Goal: Task Accomplishment & Management: Use online tool/utility

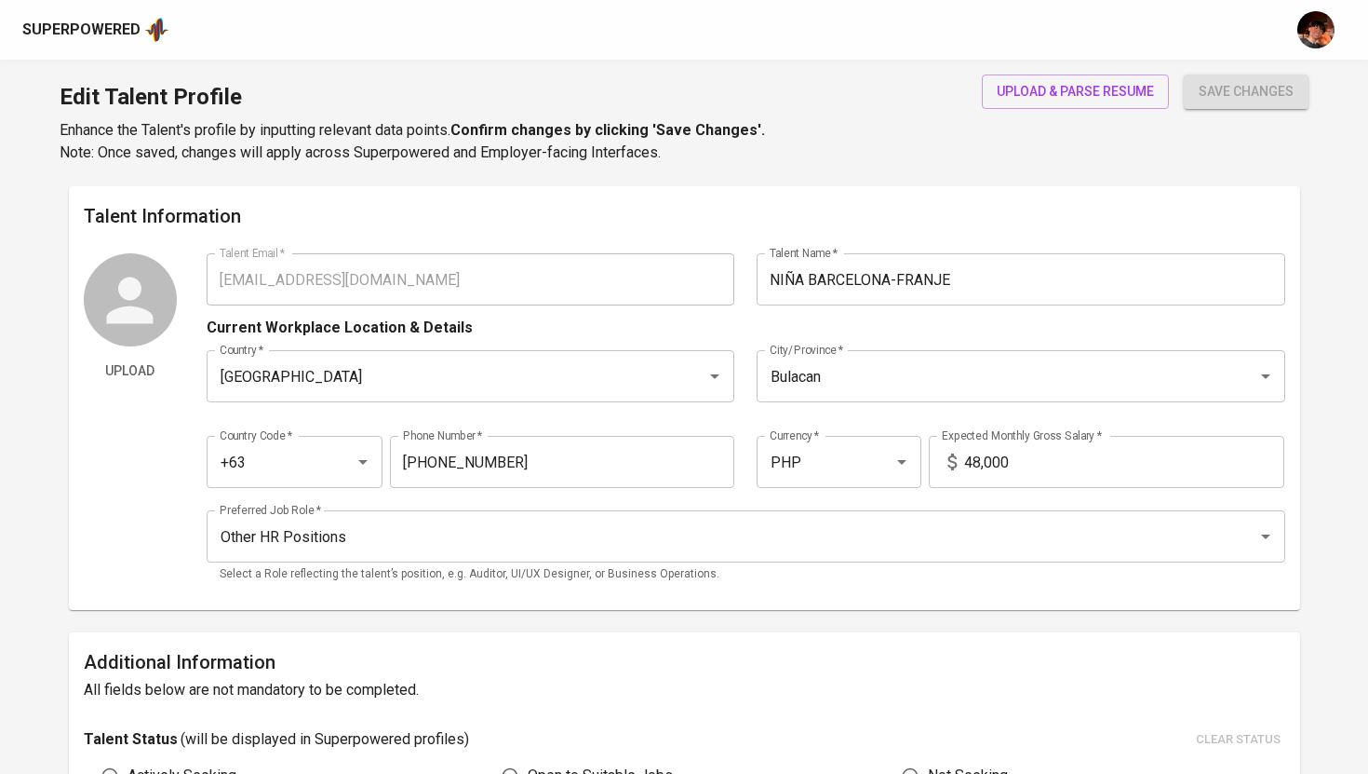
click at [74, 20] on div "Superpowered" at bounding box center [81, 30] width 118 height 21
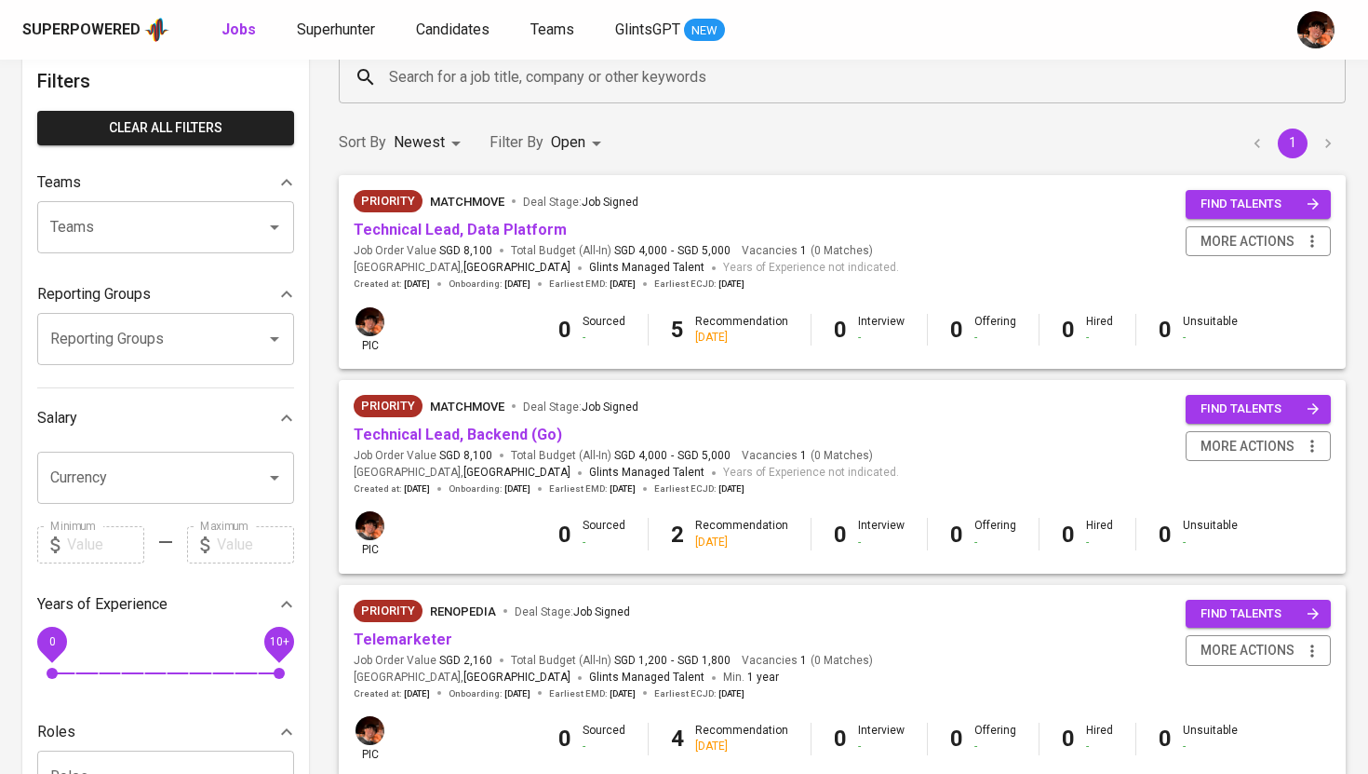
scroll to position [128, 0]
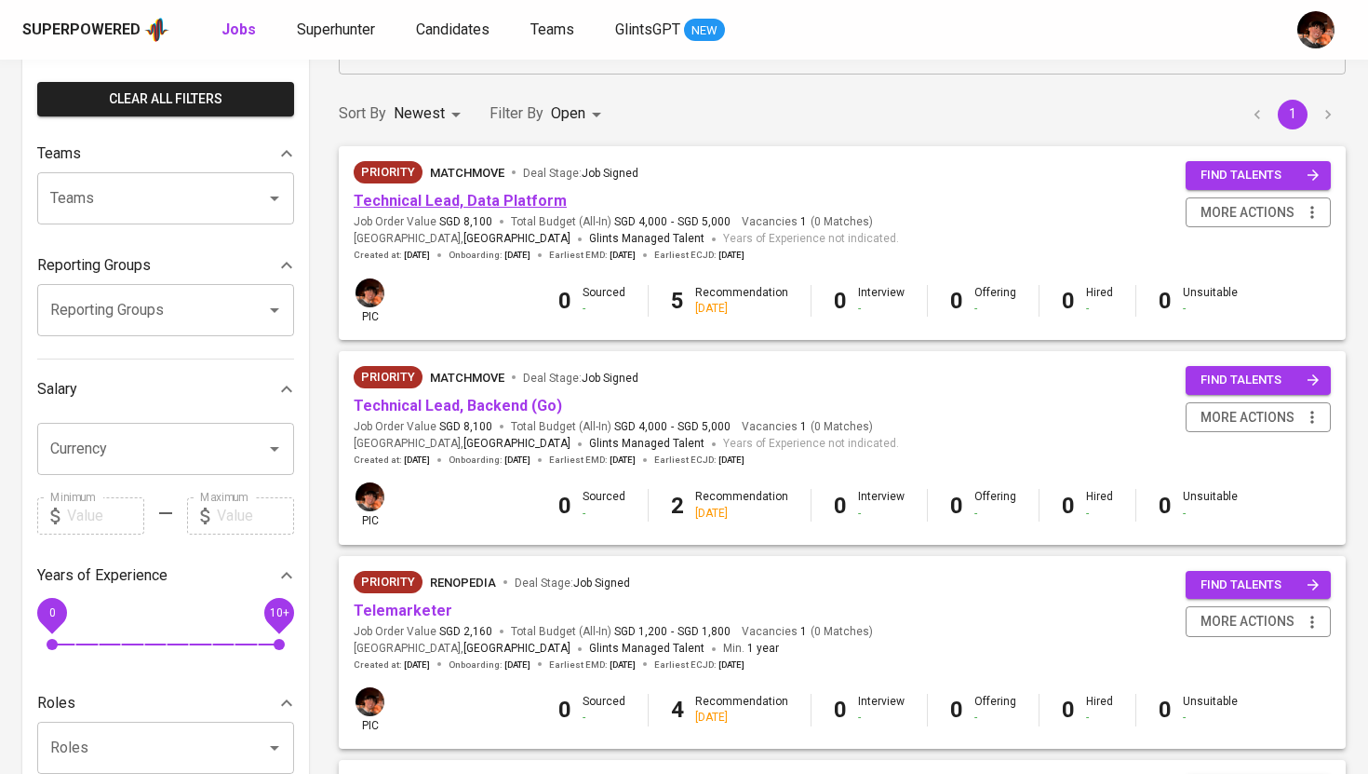
click at [464, 198] on link "Technical Lead, Data Platform" at bounding box center [460, 201] width 213 height 18
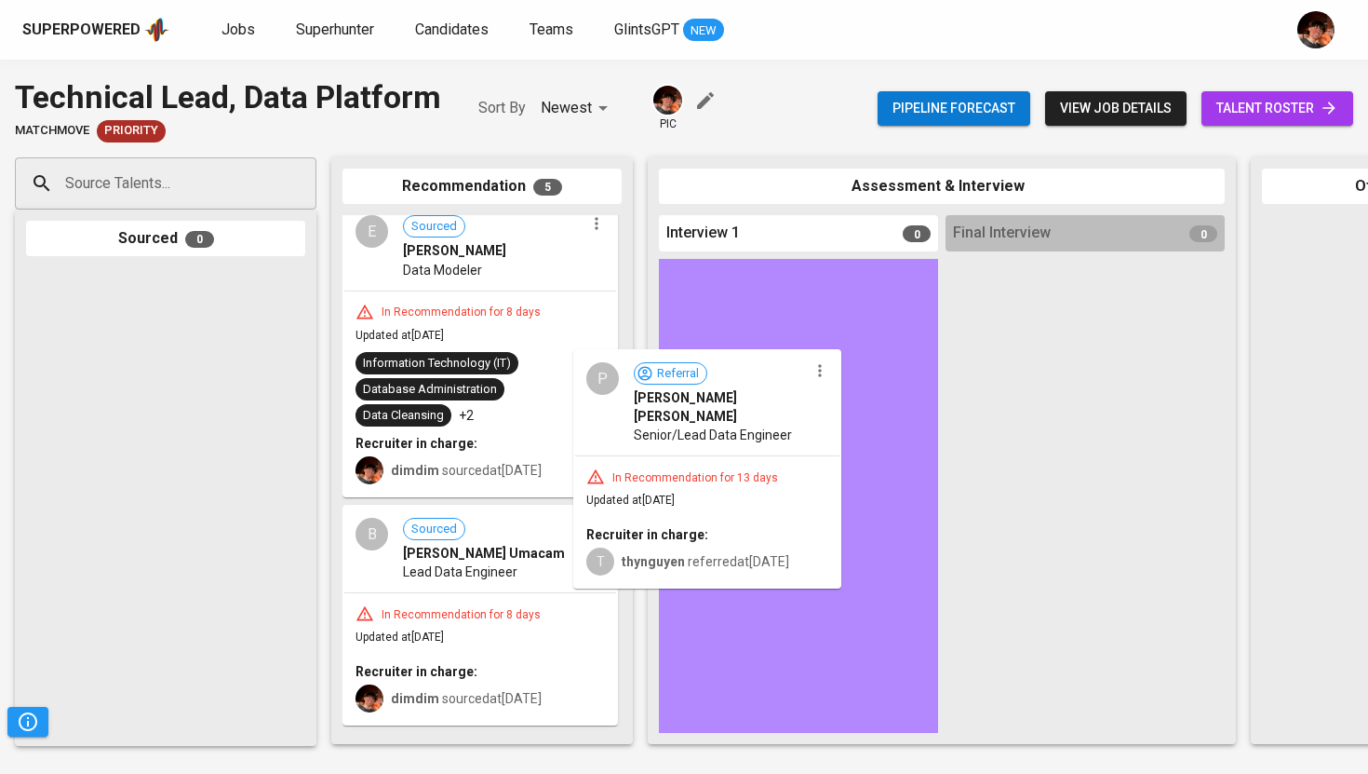
scroll to position [452, 0]
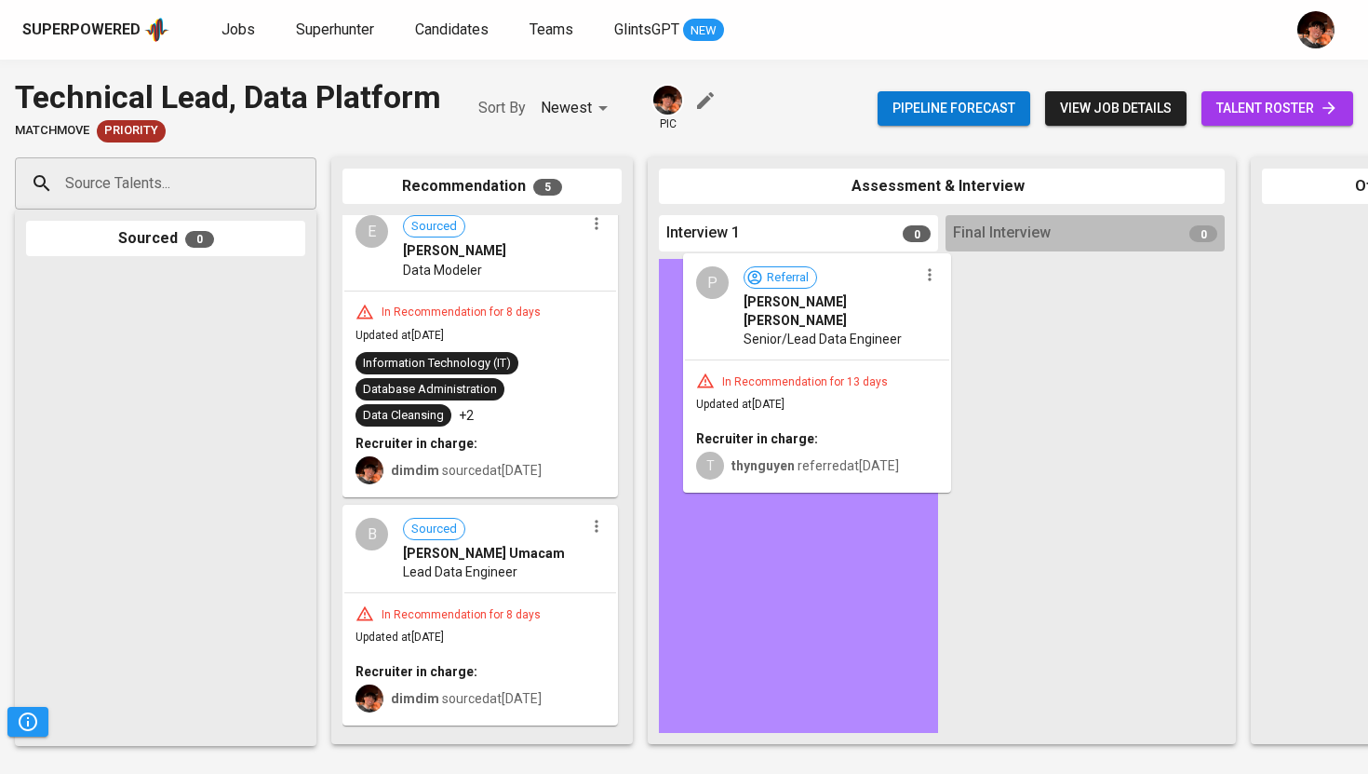
drag, startPoint x: 393, startPoint y: 582, endPoint x: 737, endPoint y: 316, distance: 434.7
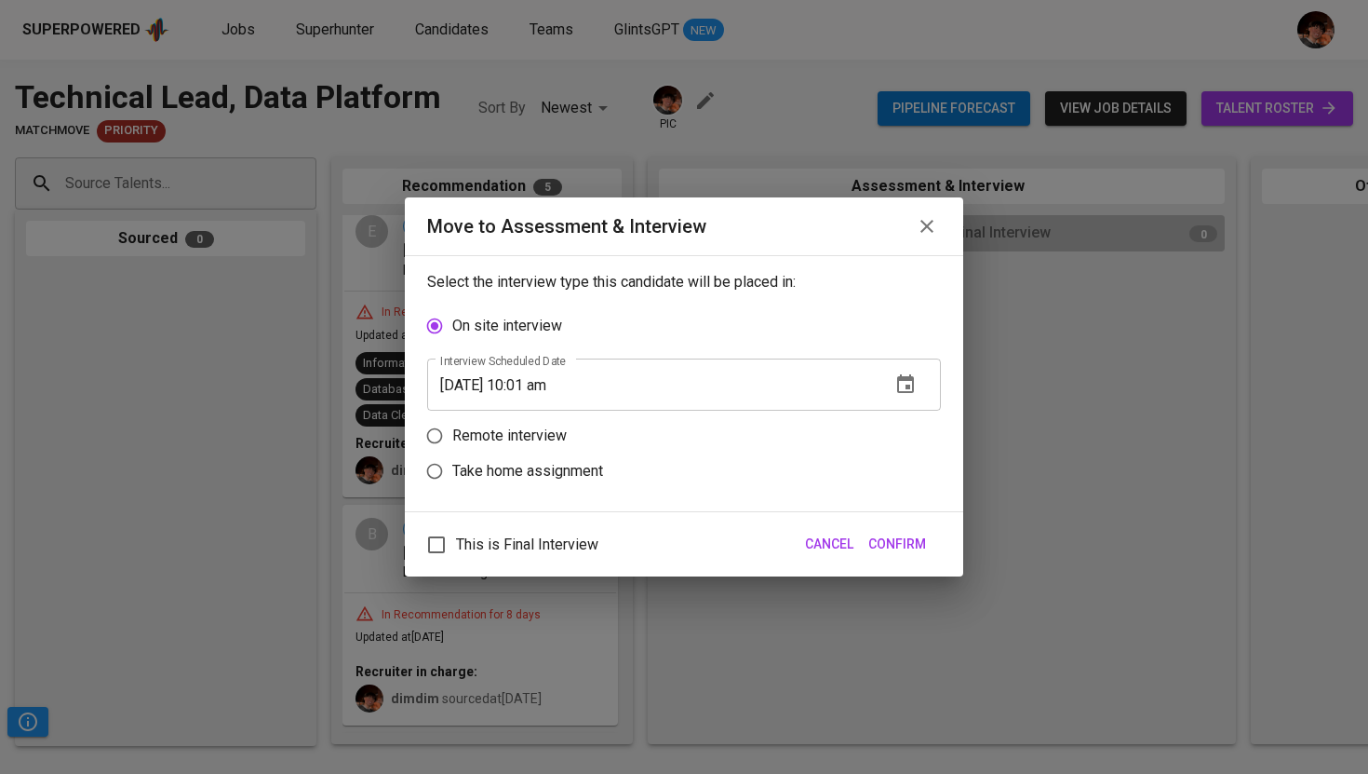
click at [552, 435] on p "Remote interview" at bounding box center [509, 435] width 114 height 22
click at [452, 435] on input "Remote interview" at bounding box center [434, 435] width 35 height 35
radio input "true"
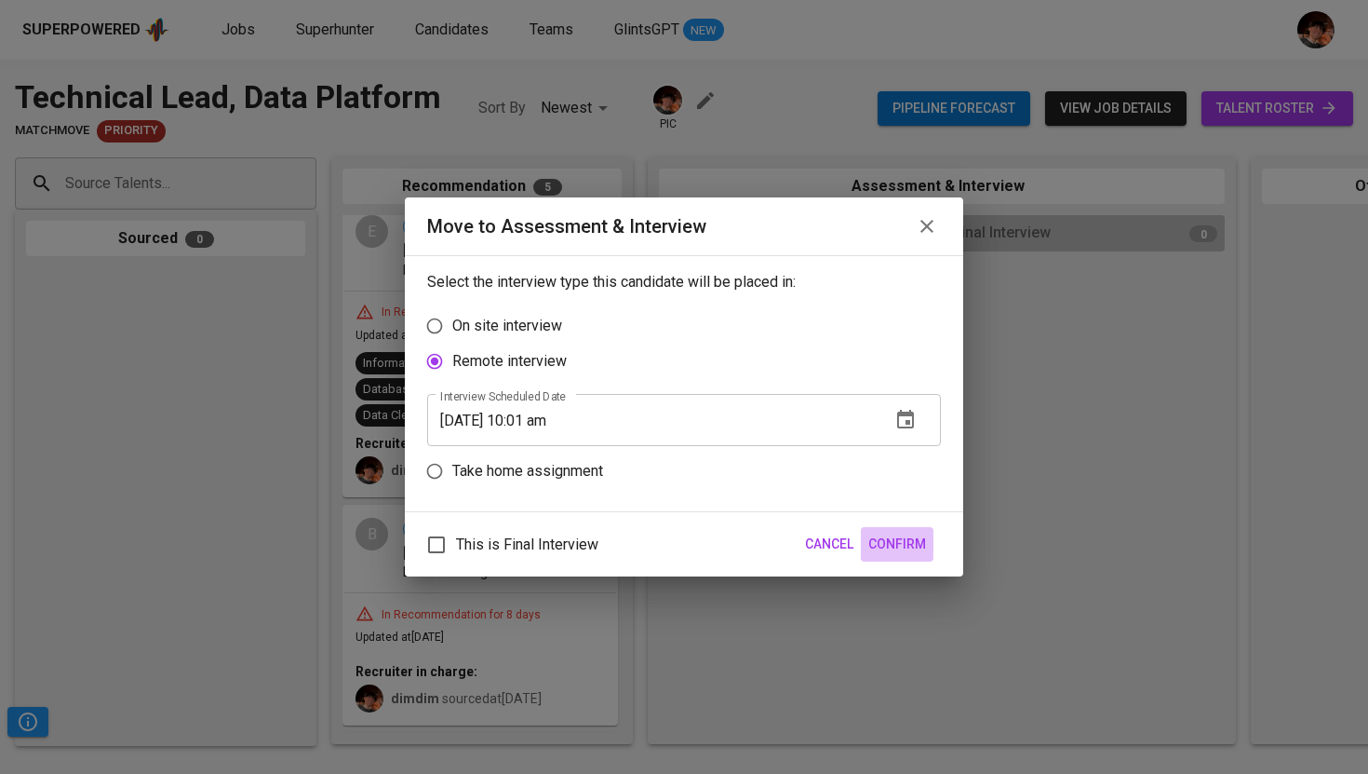
click at [922, 547] on span "Confirm" at bounding box center [897, 543] width 58 height 23
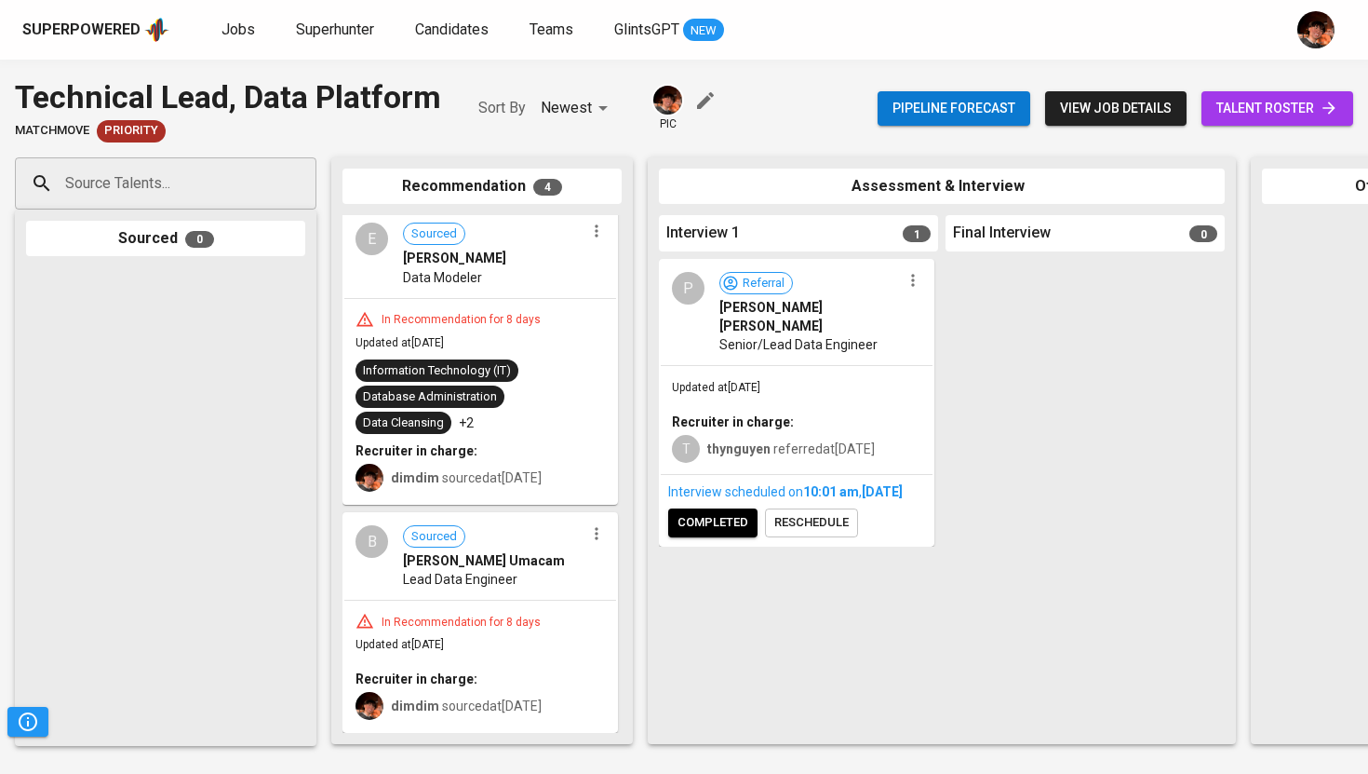
scroll to position [444, 0]
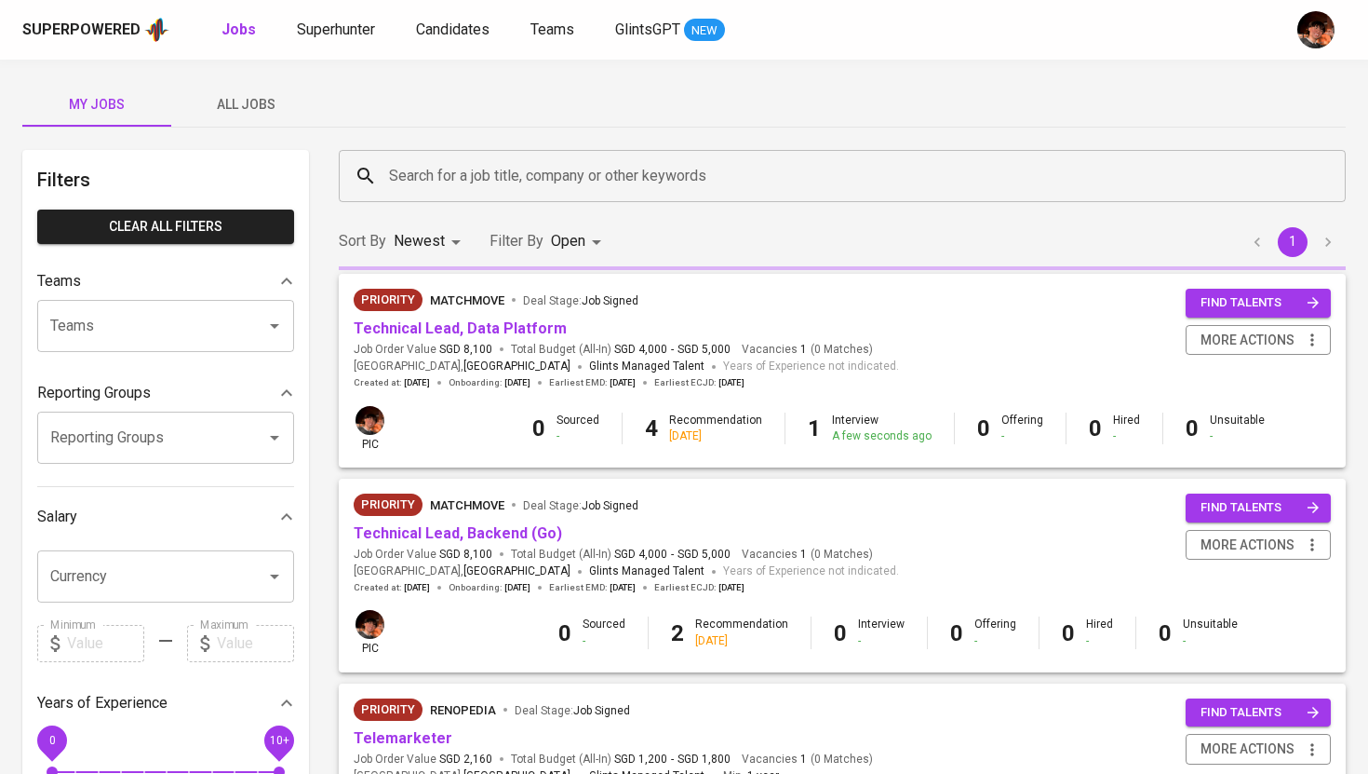
scroll to position [128, 0]
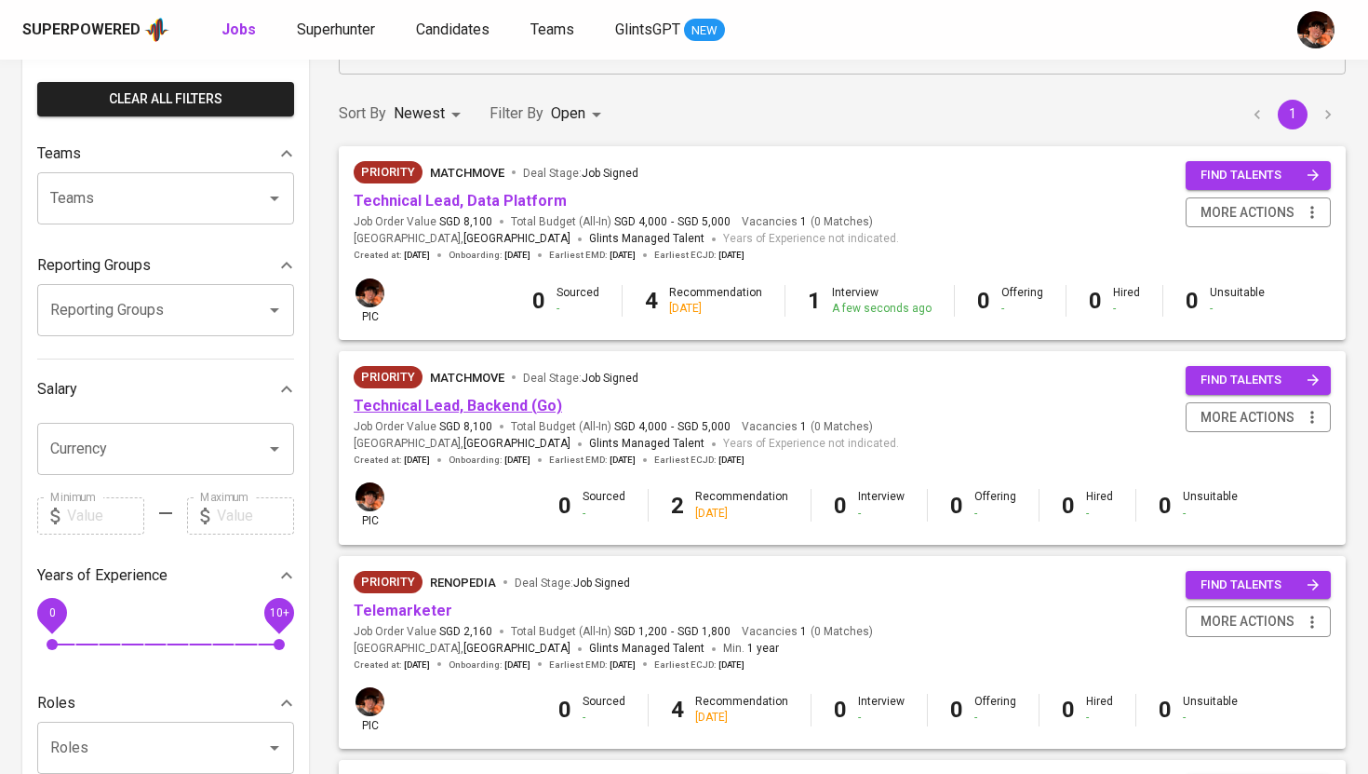
click at [435, 408] on link "Technical Lead, Backend (Go)" at bounding box center [458, 406] width 209 height 18
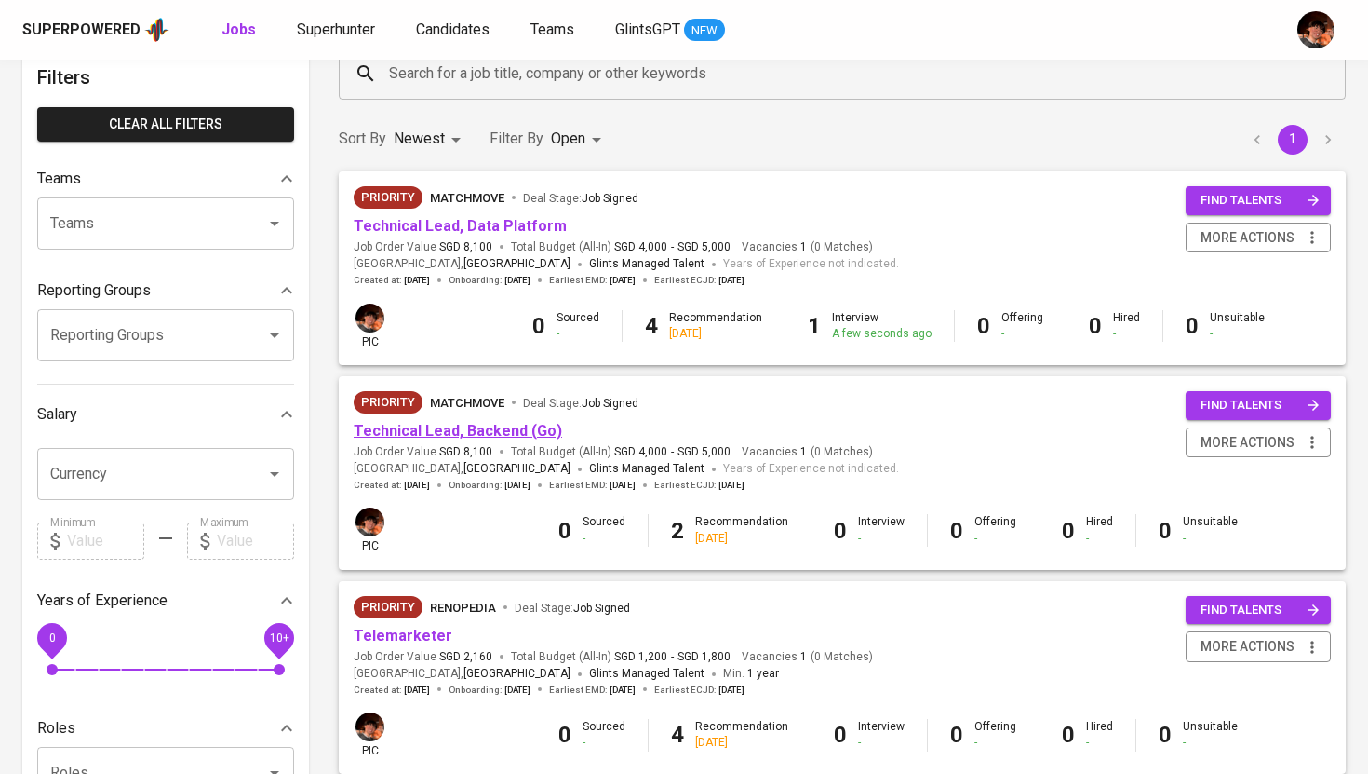
click at [452, 433] on link "Technical Lead, Backend (Go)" at bounding box center [458, 431] width 209 height 18
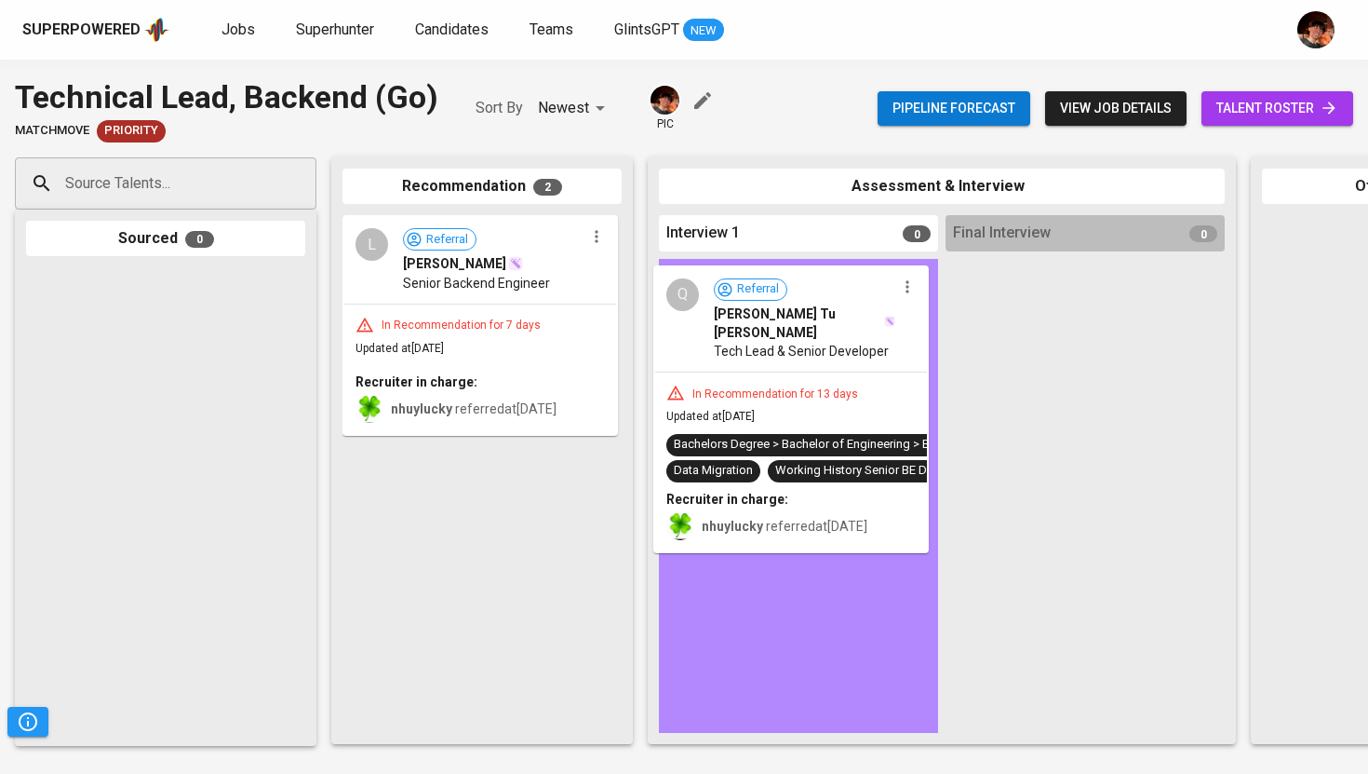
drag, startPoint x: 408, startPoint y: 523, endPoint x: 727, endPoint y: 343, distance: 366.8
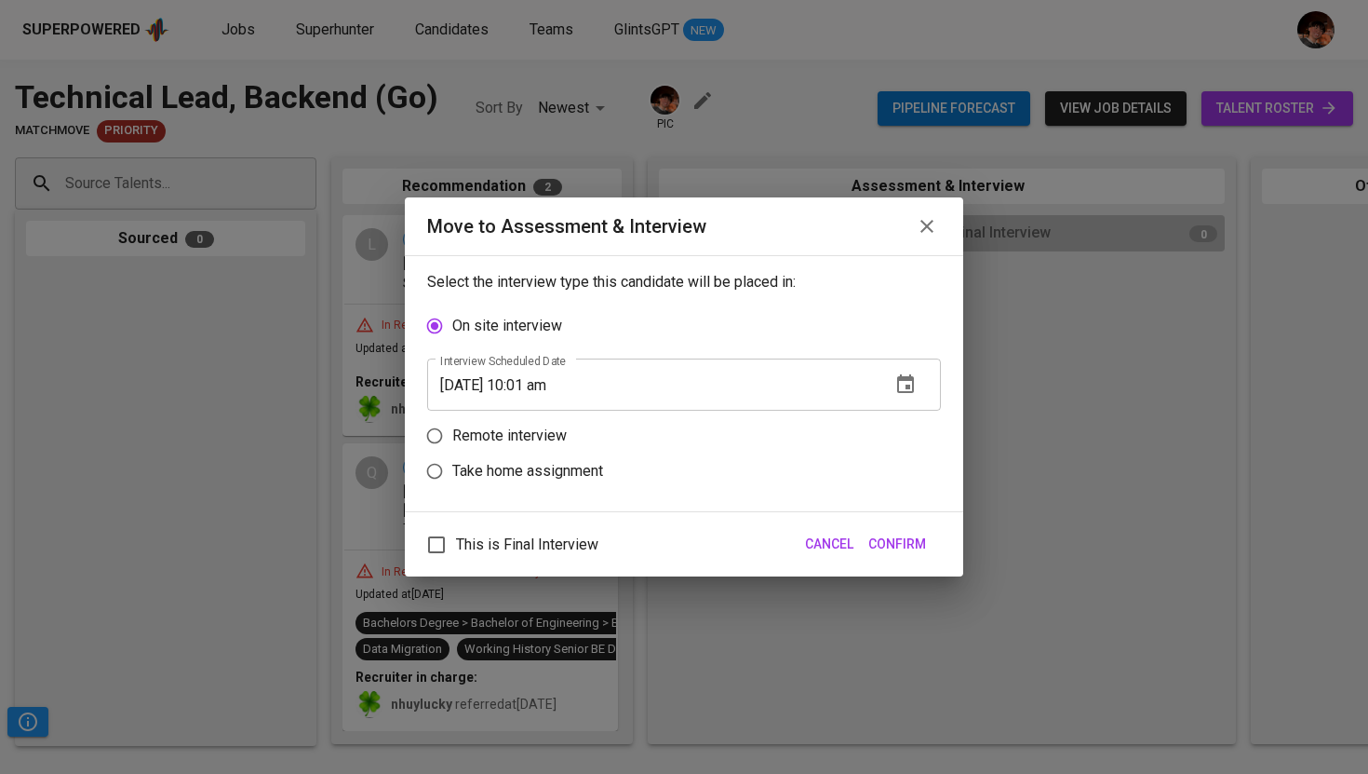
click at [540, 437] on p "Remote interview" at bounding box center [509, 435] width 114 height 22
click at [452, 437] on input "Remote interview" at bounding box center [434, 435] width 35 height 35
radio input "true"
click at [929, 545] on button "Confirm" at bounding box center [897, 544] width 73 height 34
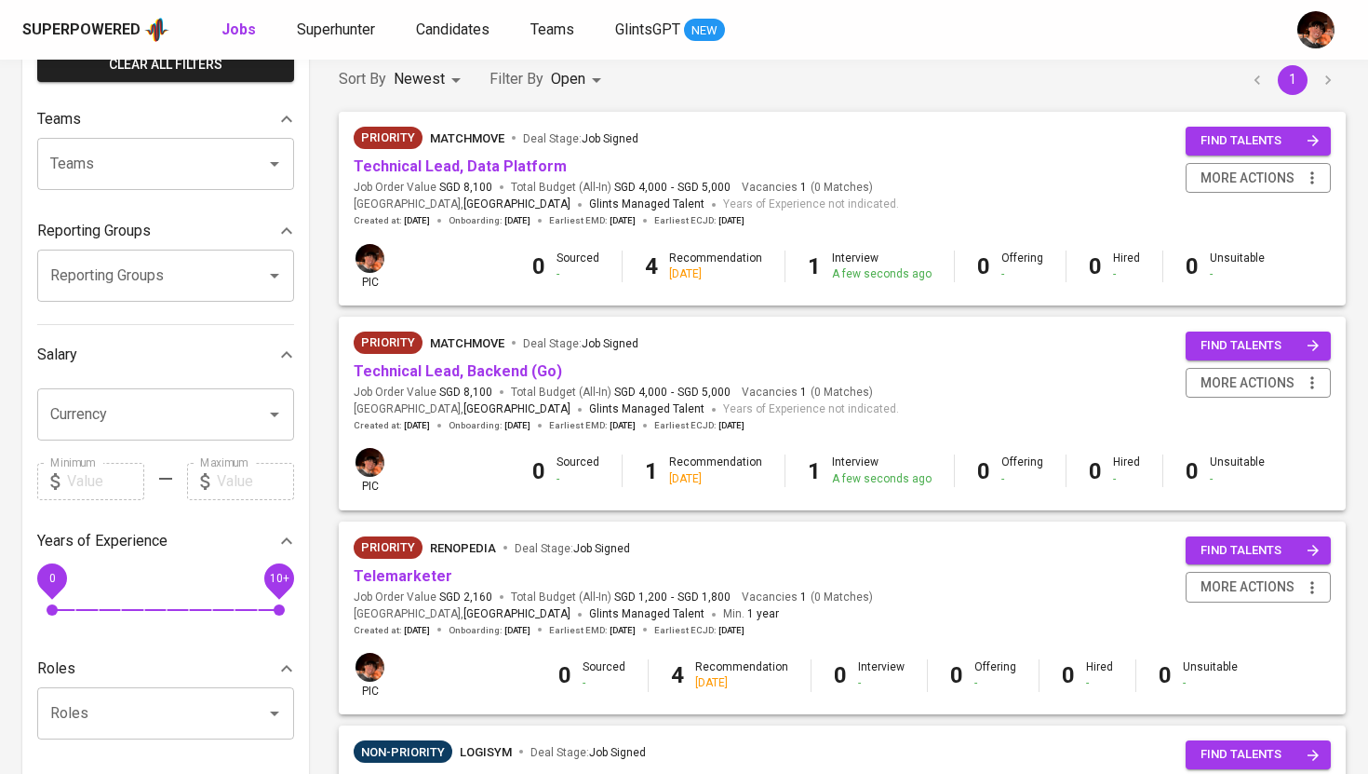
scroll to position [192, 0]
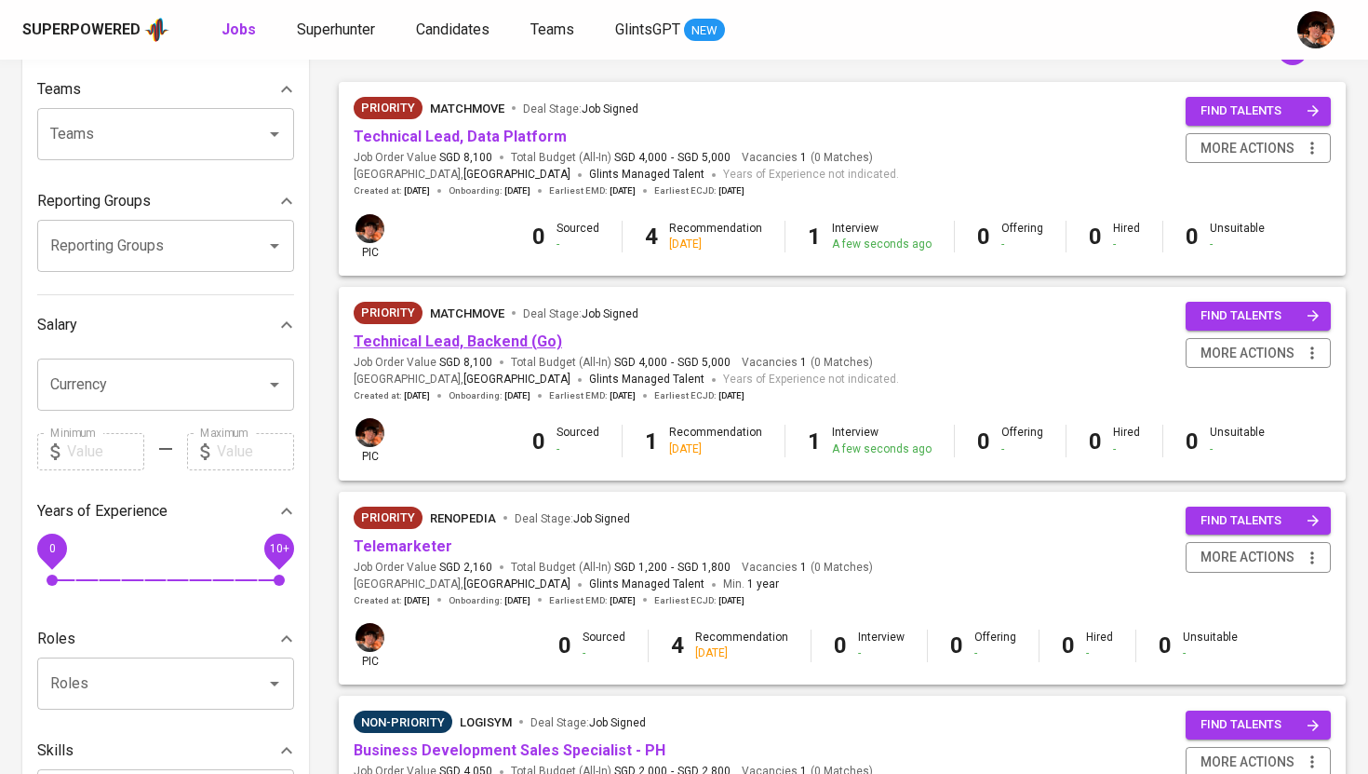
click at [492, 334] on link "Technical Lead, Backend (Go)" at bounding box center [458, 341] width 209 height 18
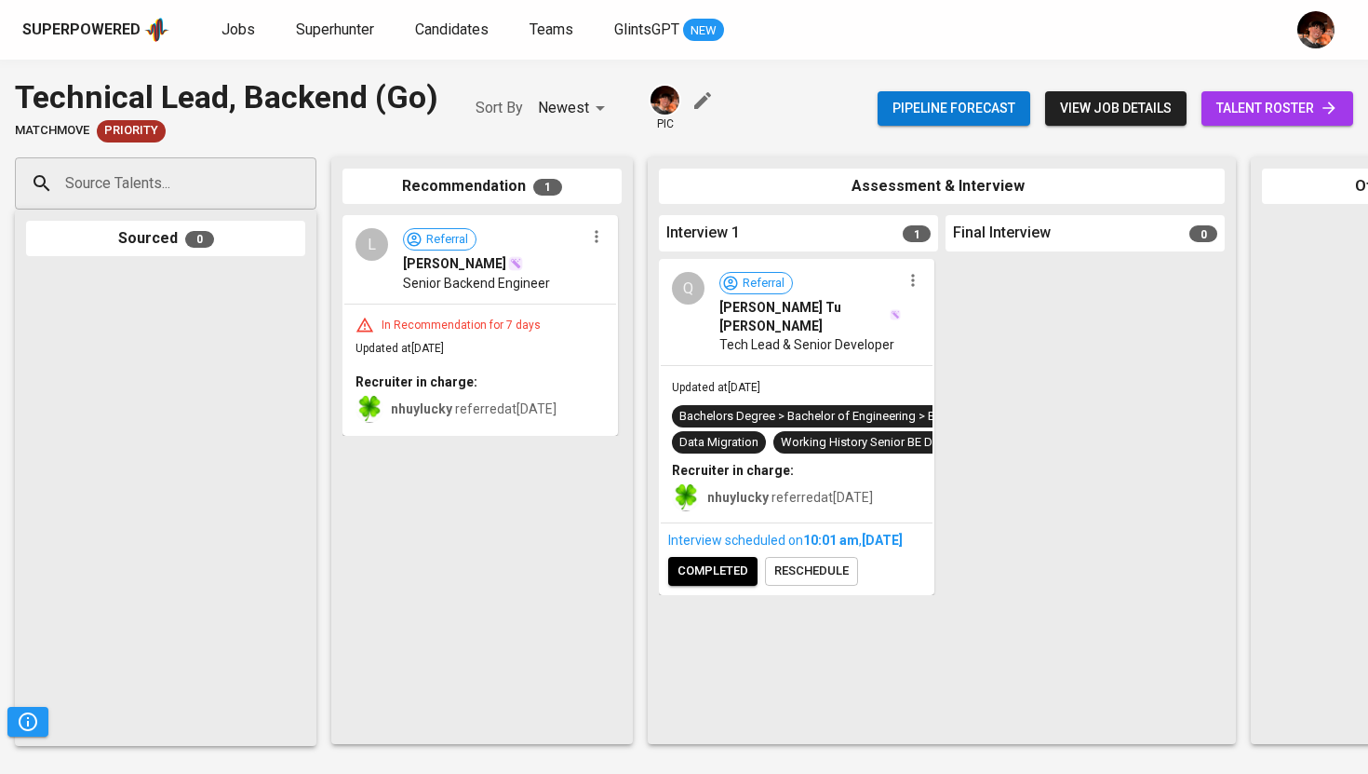
click at [173, 178] on input "Source Talents..." at bounding box center [158, 183] width 195 height 35
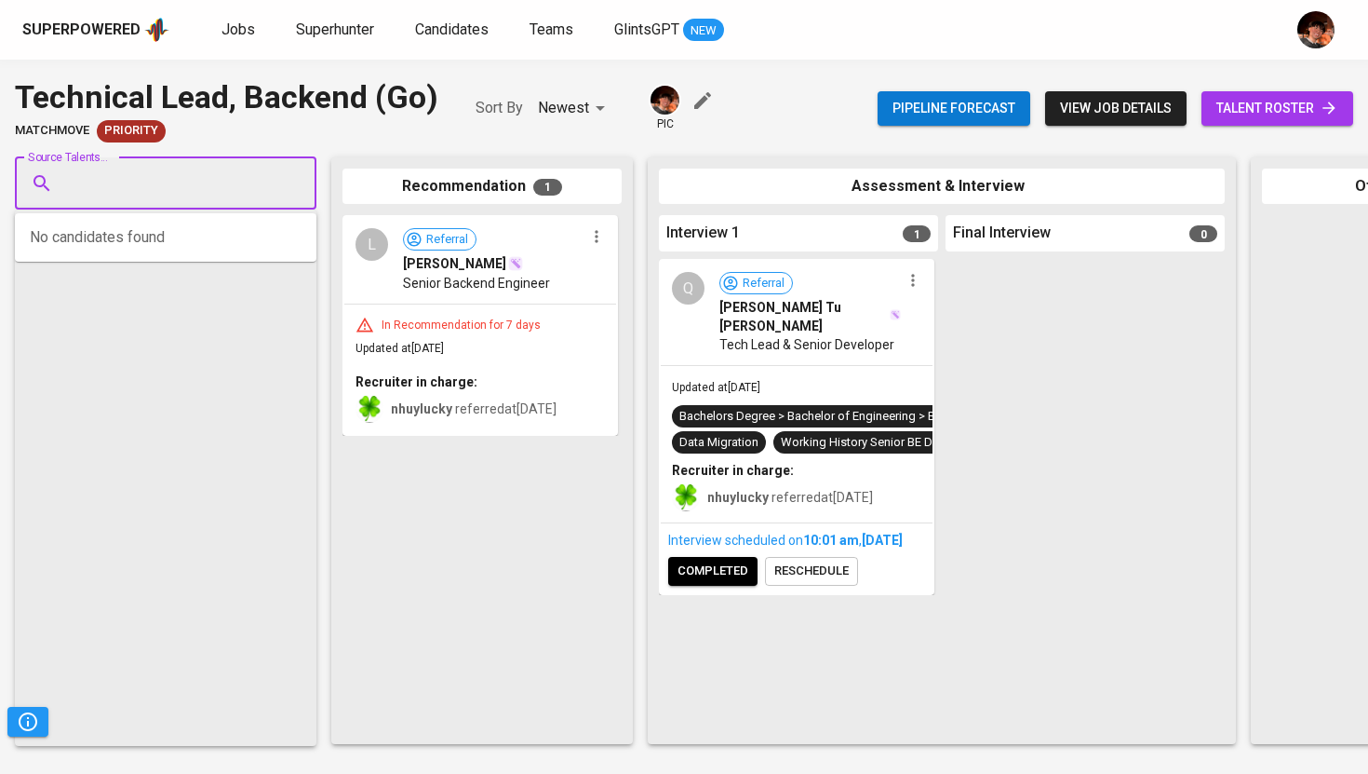
paste input "[EMAIL_ADDRESS][DOMAIN_NAME]"
type input "[EMAIL_ADDRESS][DOMAIN_NAME]"
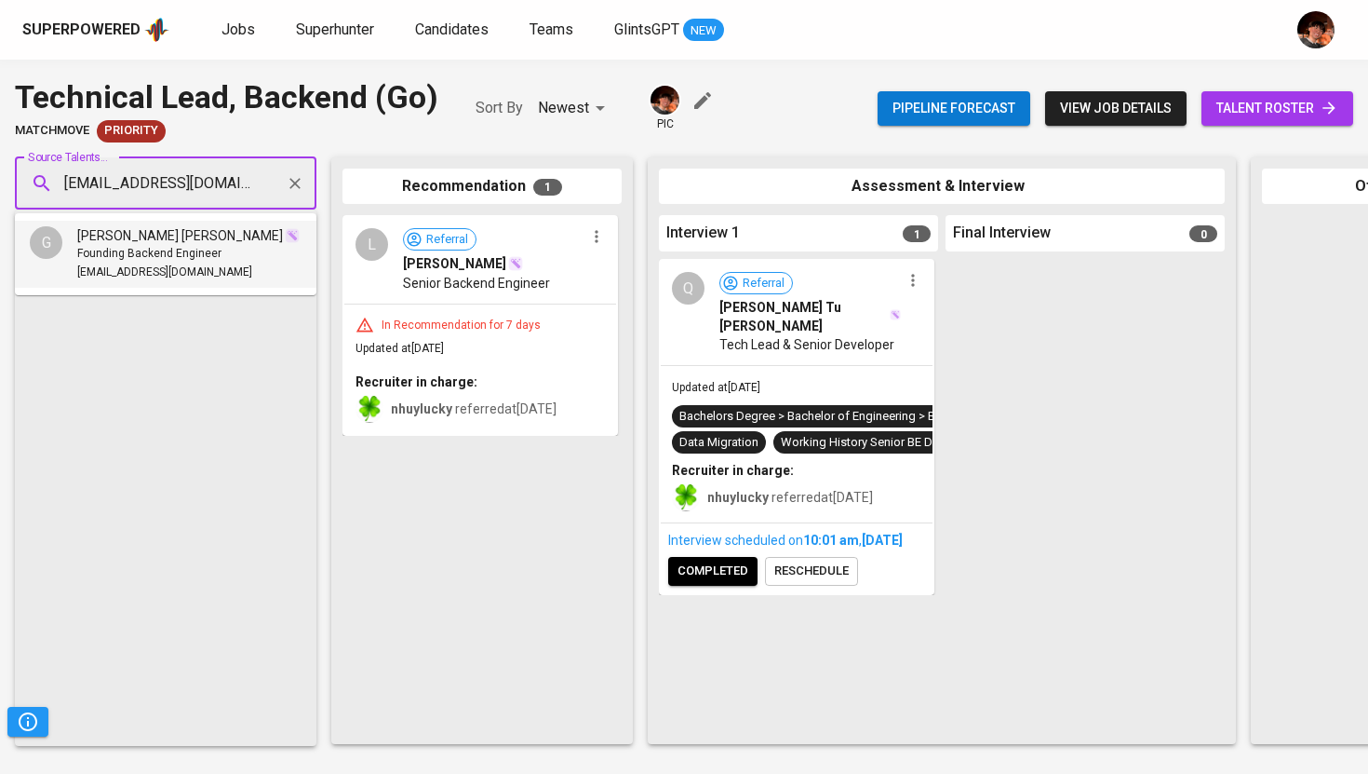
click at [134, 274] on span "[EMAIL_ADDRESS][DOMAIN_NAME]" at bounding box center [164, 272] width 175 height 19
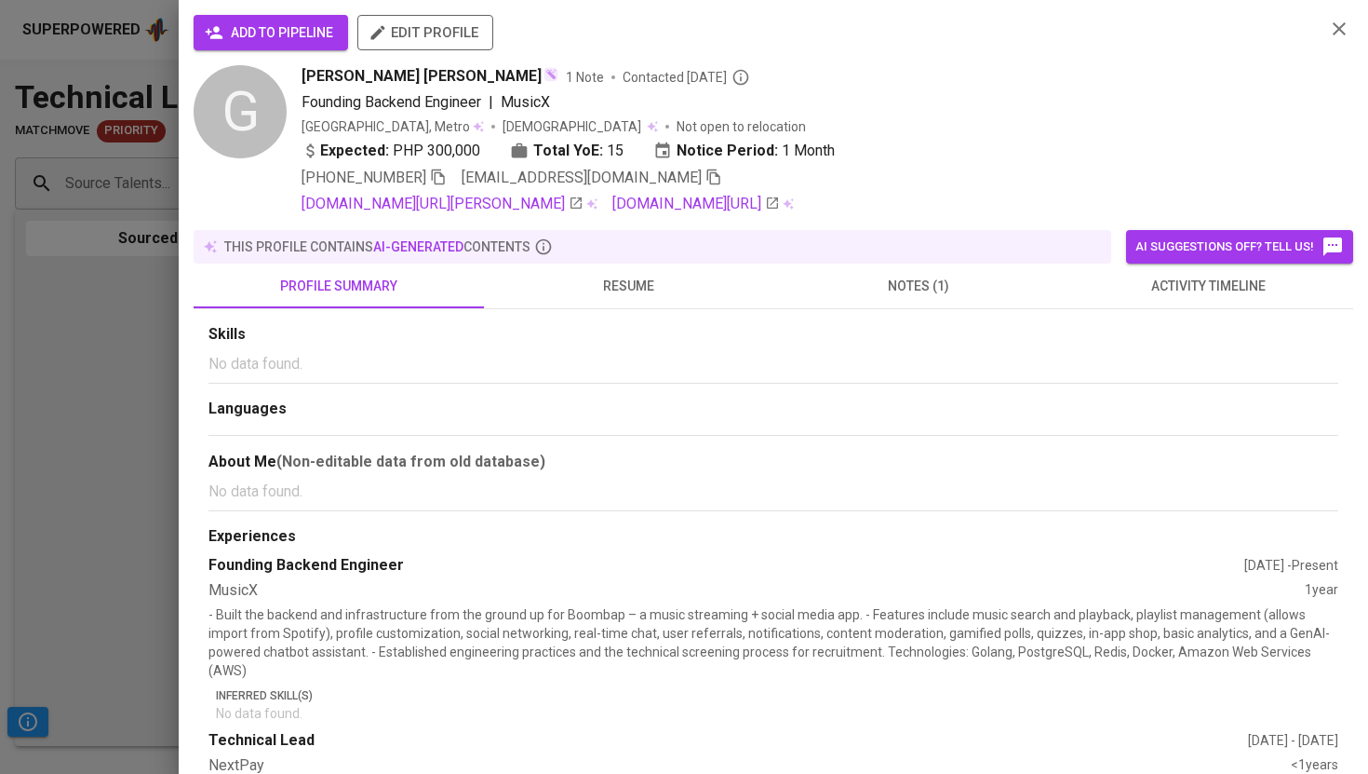
click at [311, 25] on span "add to pipeline" at bounding box center [271, 32] width 125 height 23
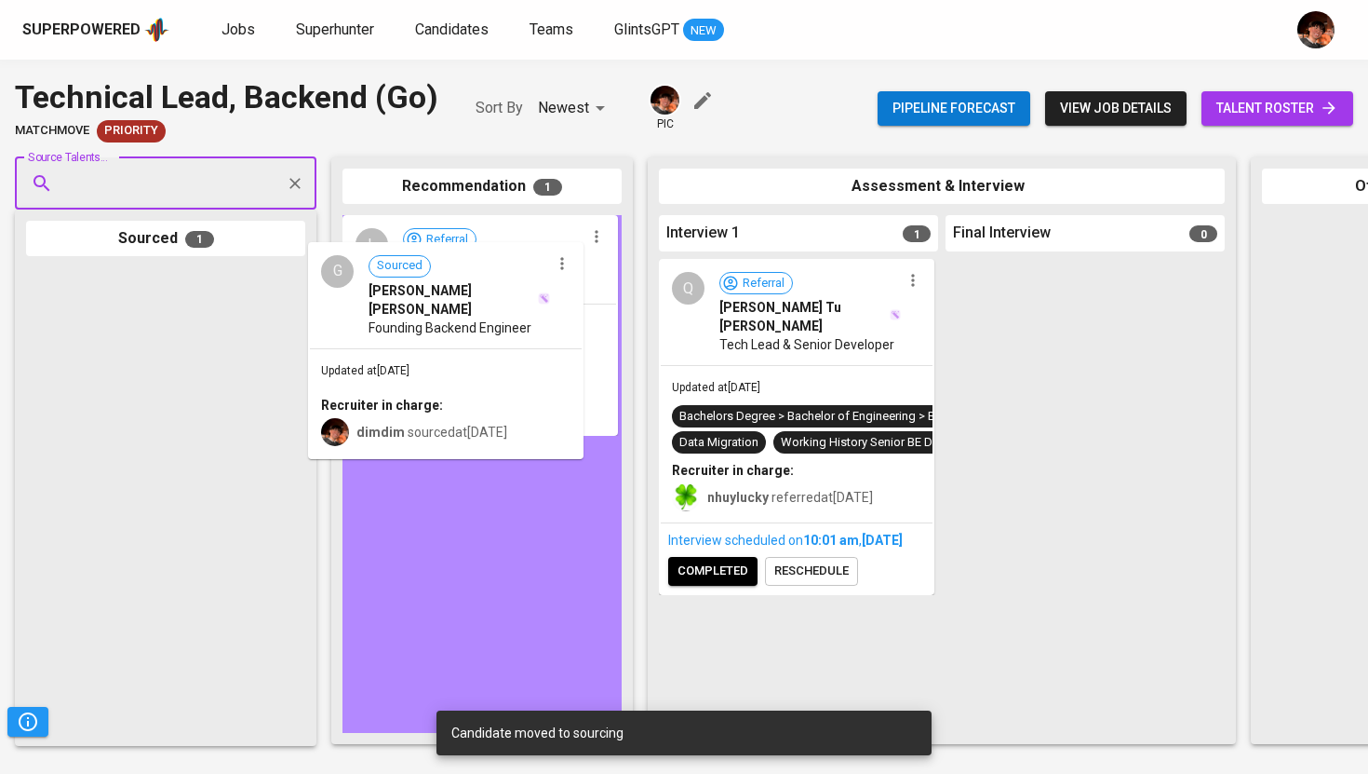
drag, startPoint x: 177, startPoint y: 320, endPoint x: 471, endPoint y: 294, distance: 295.3
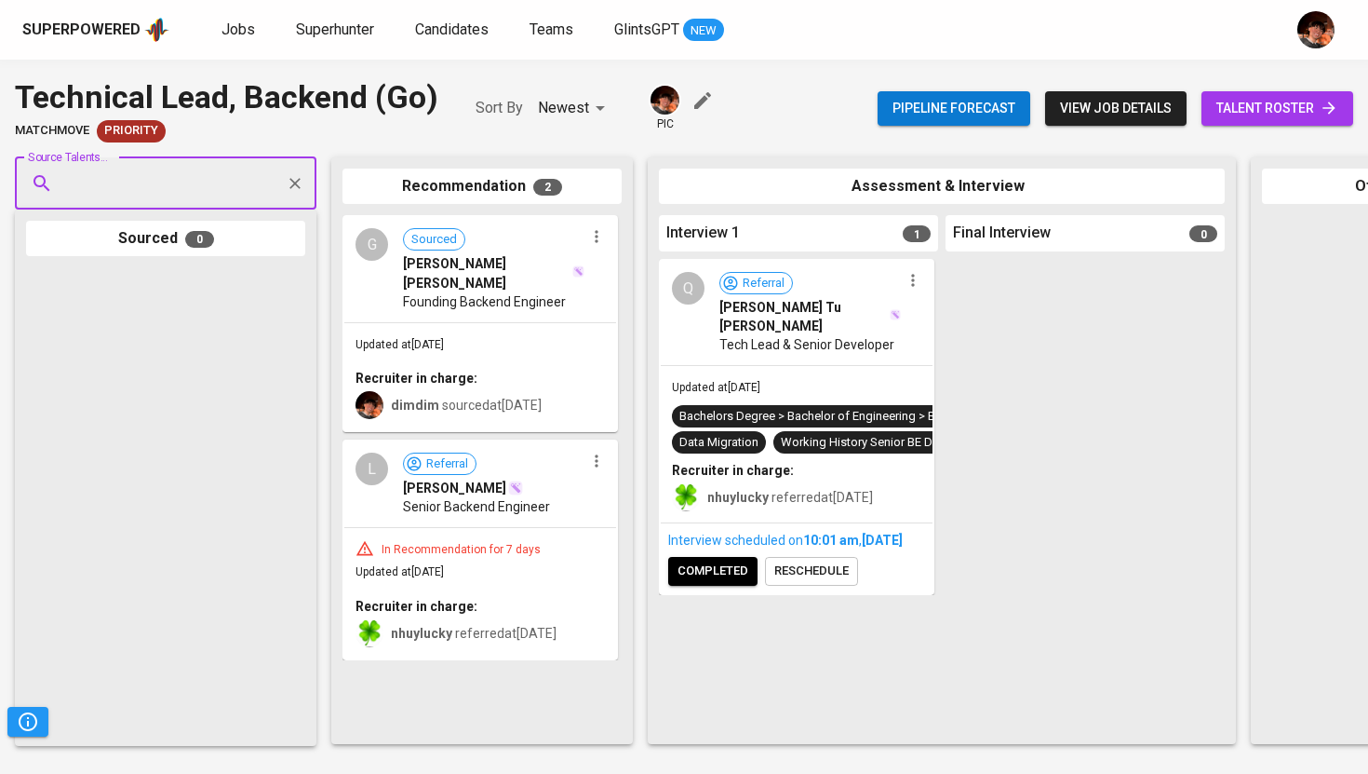
paste input "[EMAIL_ADDRESS][DOMAIN_NAME]"
type input "[EMAIL_ADDRESS][DOMAIN_NAME]"
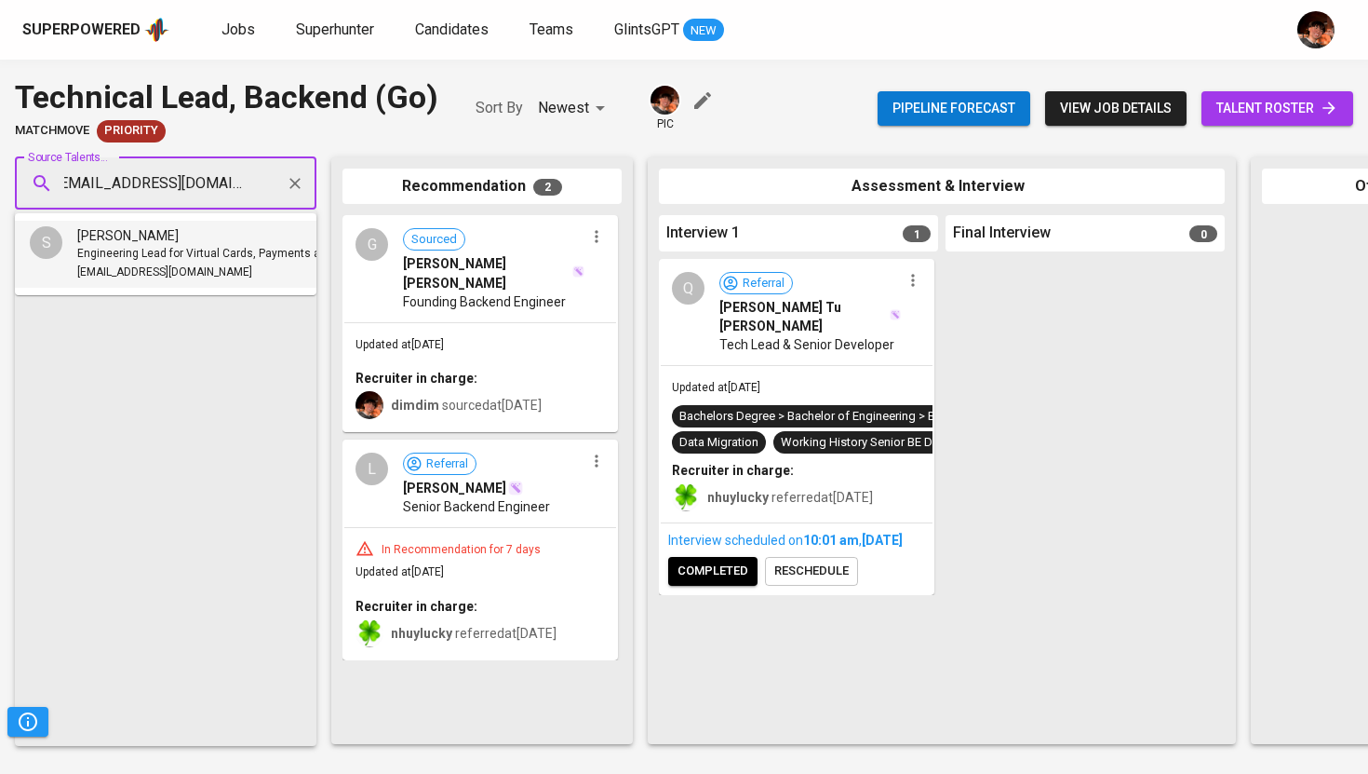
click at [160, 251] on span "Engineering Lead for Virtual Cards, Payments and Transfers" at bounding box center [231, 254] width 309 height 19
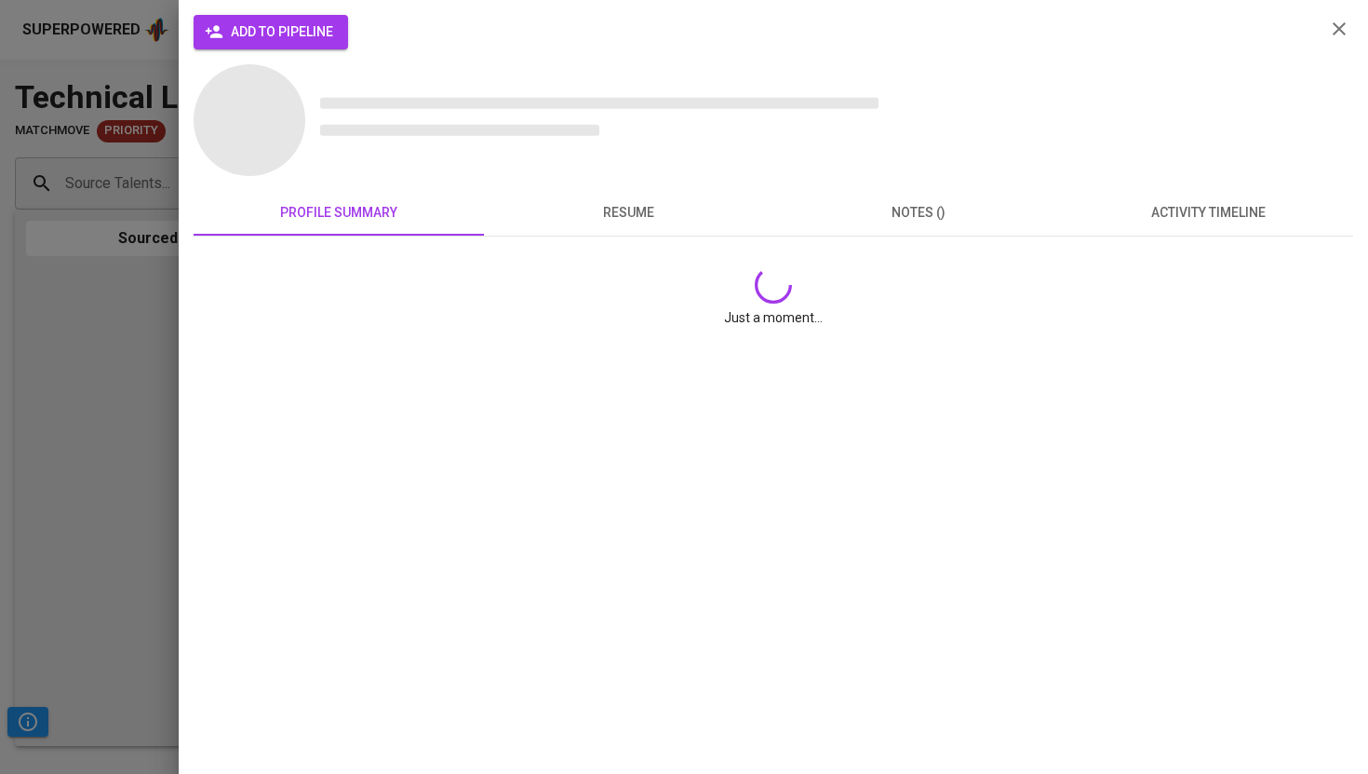
scroll to position [0, 0]
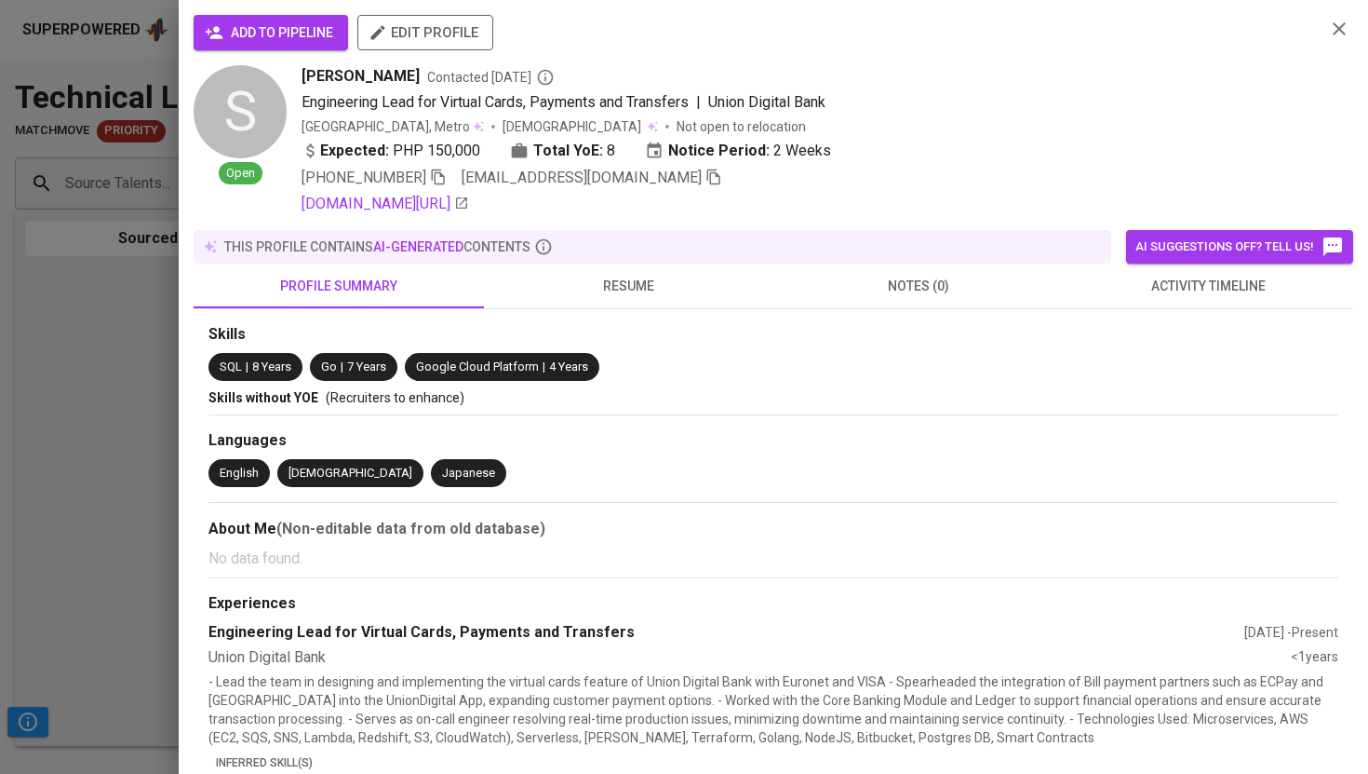
click at [276, 32] on span "add to pipeline" at bounding box center [271, 32] width 125 height 23
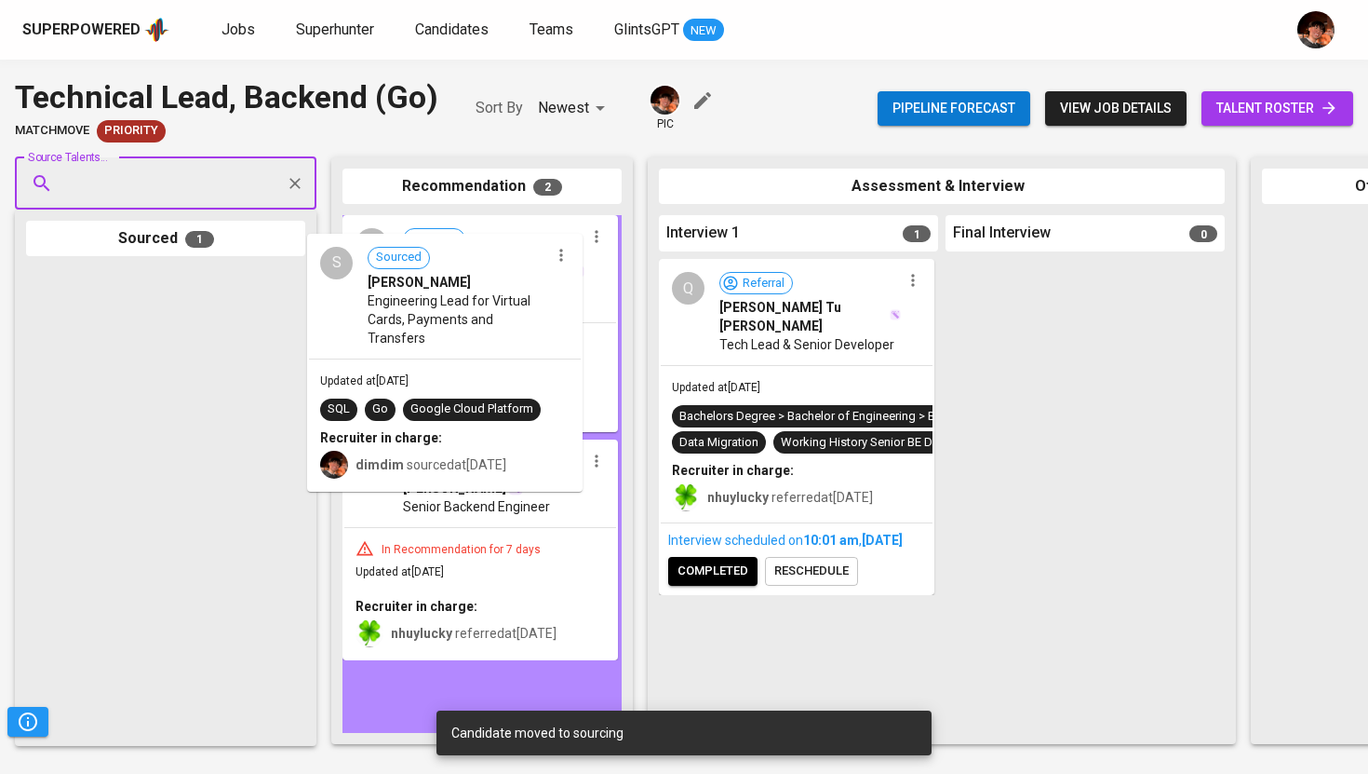
drag, startPoint x: 156, startPoint y: 330, endPoint x: 455, endPoint y: 288, distance: 301.9
